Goal: Task Accomplishment & Management: Use online tool/utility

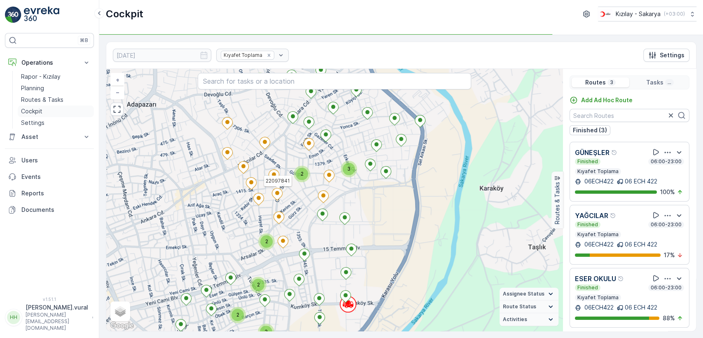
click at [45, 112] on link "Cockpit" at bounding box center [56, 111] width 76 height 12
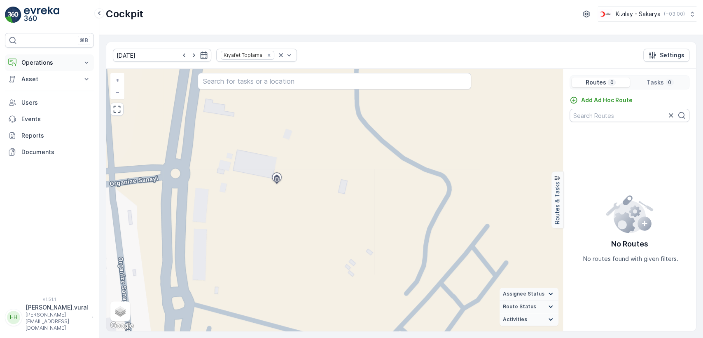
click at [58, 59] on p "Operations" at bounding box center [49, 62] width 56 height 8
click at [63, 100] on link "Routes & Tasks" at bounding box center [56, 100] width 76 height 12
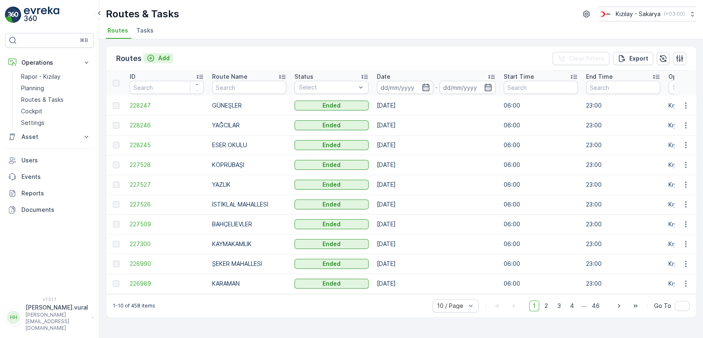
click at [165, 54] on p "Add" at bounding box center [164, 58] width 12 height 8
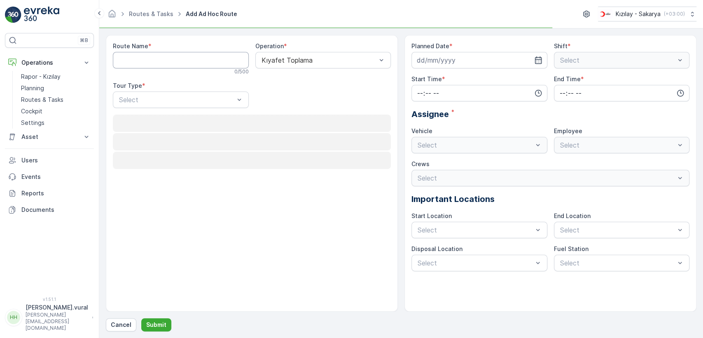
click at [170, 57] on Name "Route Name" at bounding box center [181, 60] width 136 height 16
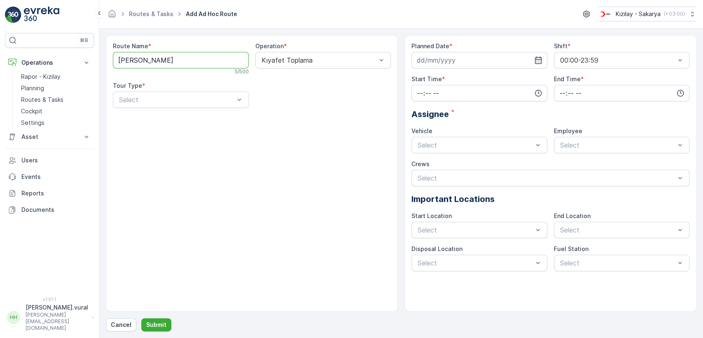
type Name "DONATIM-ULUSOKAK"
click at [164, 117] on div "Static" at bounding box center [181, 119] width 126 height 7
click at [307, 110] on div "Route Name * DONATIM-ULUSOKAK 16 / 500 Operation * Kıyafet Toplama Tour Type * …" at bounding box center [252, 78] width 278 height 72
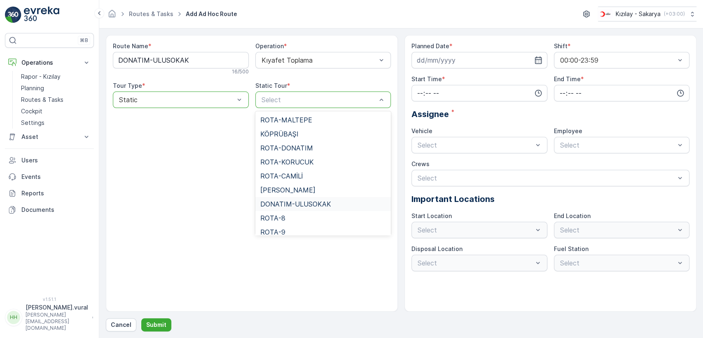
click at [313, 201] on span "DONATIM-ULUSOKAK" at bounding box center [295, 203] width 71 height 7
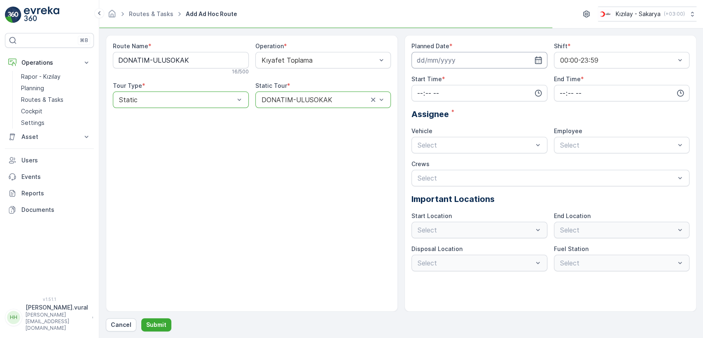
click at [491, 62] on input at bounding box center [479, 60] width 136 height 16
click at [458, 177] on div "30" at bounding box center [454, 178] width 13 height 13
type input "30.09.2025"
click at [443, 89] on input "time" at bounding box center [479, 93] width 136 height 16
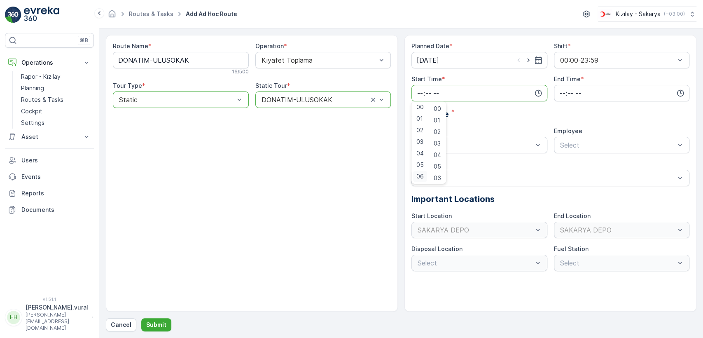
click at [420, 172] on span "06" at bounding box center [419, 176] width 7 height 8
type input "06:00"
click at [571, 93] on input "time" at bounding box center [622, 93] width 136 height 16
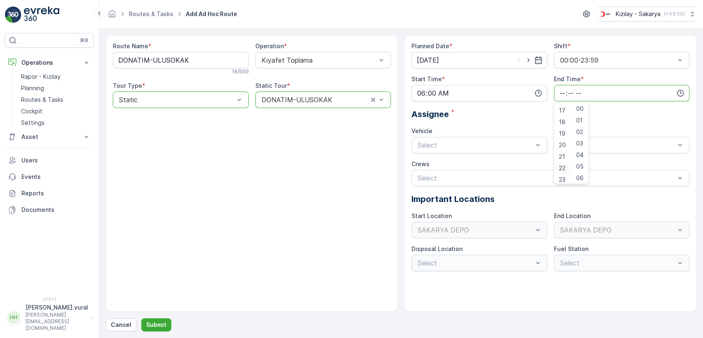
scroll to position [198, 0]
click at [559, 173] on span "23" at bounding box center [562, 176] width 7 height 8
type input "23:00"
click at [449, 176] on span "06 ECH 422" at bounding box center [434, 178] width 37 height 7
click at [603, 138] on div "Select" at bounding box center [622, 145] width 136 height 16
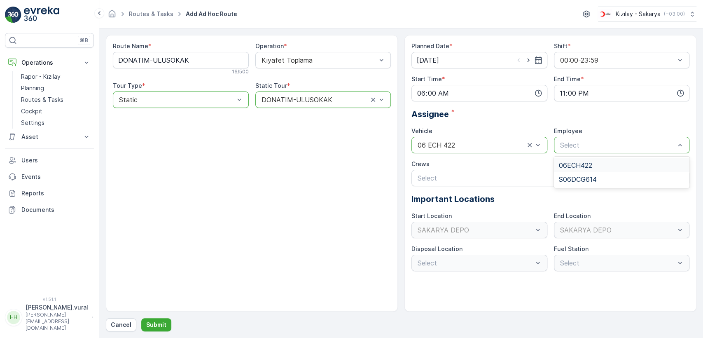
click at [577, 168] on span "06ECH422" at bounding box center [575, 164] width 33 height 7
click at [152, 320] on p "Submit" at bounding box center [156, 324] width 20 height 8
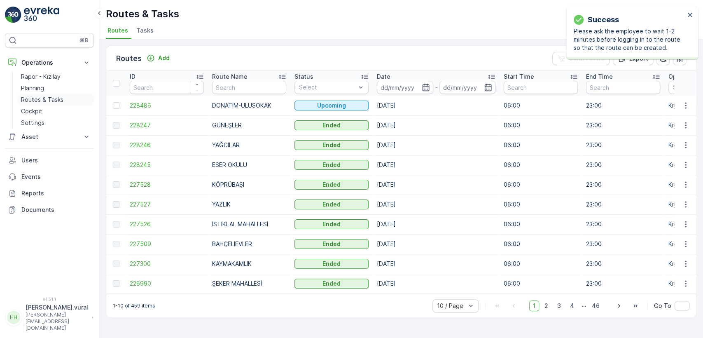
click at [48, 97] on p "Routes & Tasks" at bounding box center [42, 100] width 42 height 8
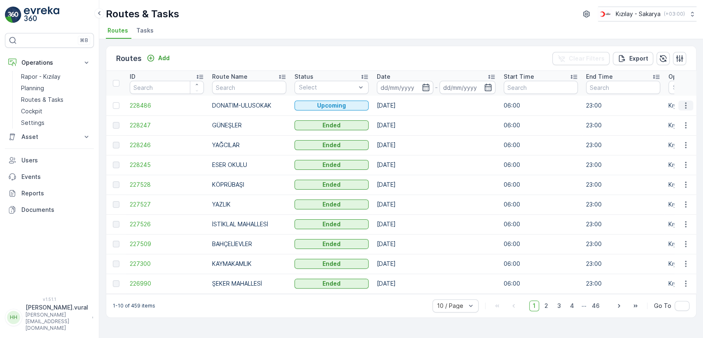
click at [683, 106] on icon "button" at bounding box center [686, 105] width 8 height 8
click at [675, 114] on span "See More Details" at bounding box center [666, 118] width 48 height 8
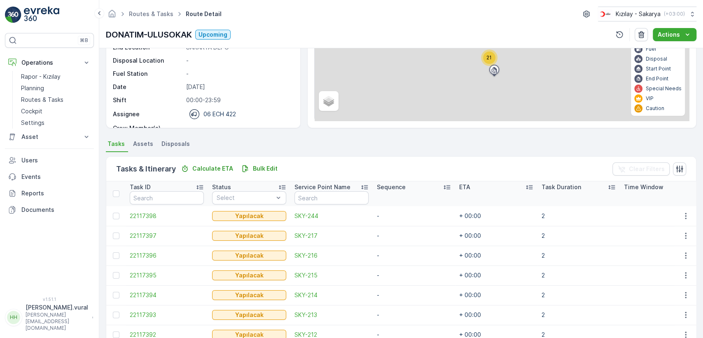
scroll to position [196, 0]
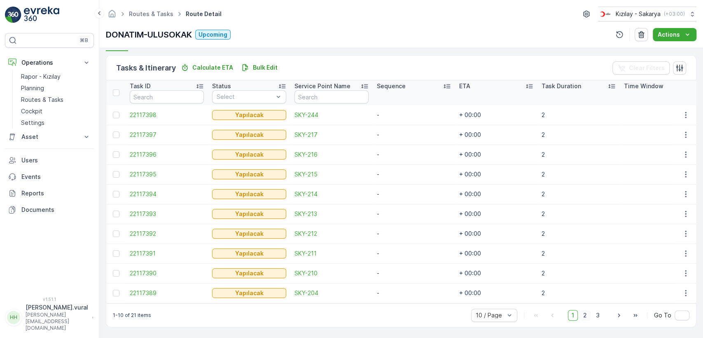
click at [579, 313] on span "2" at bounding box center [584, 315] width 11 height 11
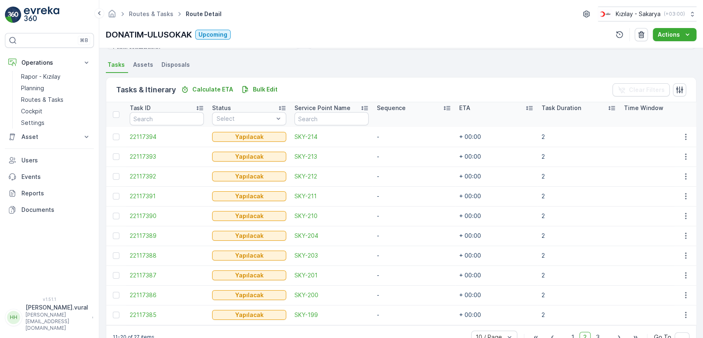
scroll to position [196, 0]
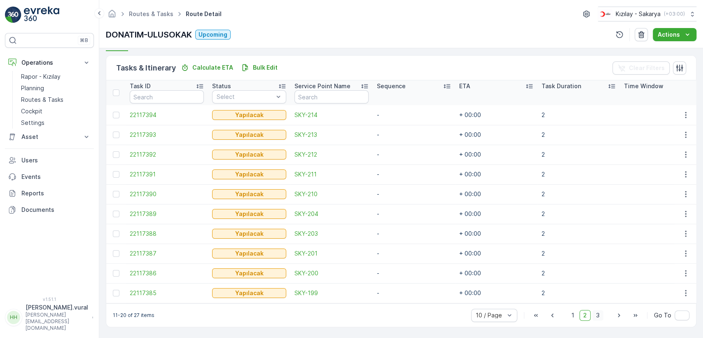
click at [592, 318] on span "3" at bounding box center [597, 315] width 11 height 11
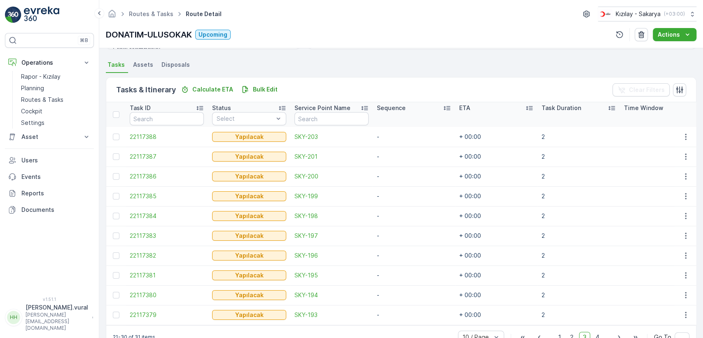
scroll to position [196, 0]
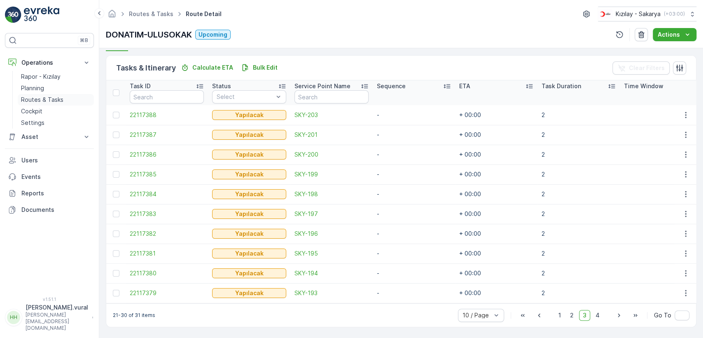
click at [61, 98] on p "Routes & Tasks" at bounding box center [42, 100] width 42 height 8
